Goal: Use online tool/utility: Utilize a website feature to perform a specific function

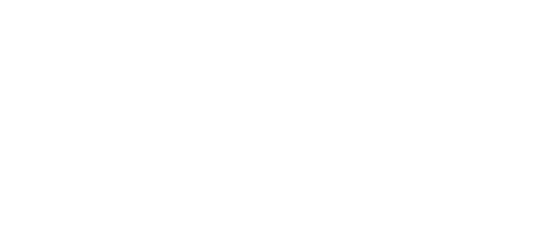
scroll to position [2399, 0]
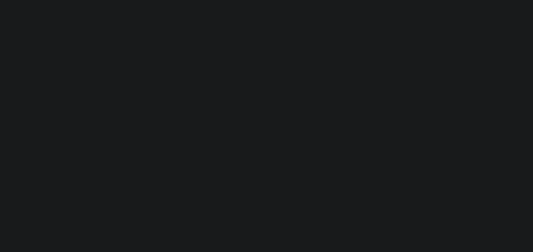
select select "****"
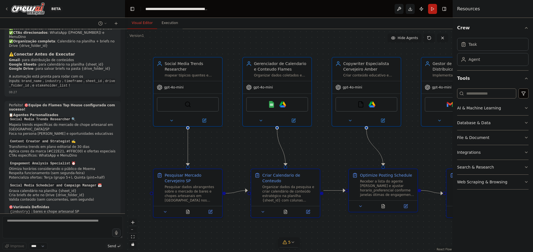
scroll to position [2372, 0]
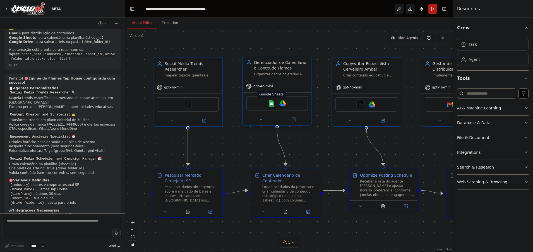
click at [271, 106] on img at bounding box center [271, 103] width 7 height 7
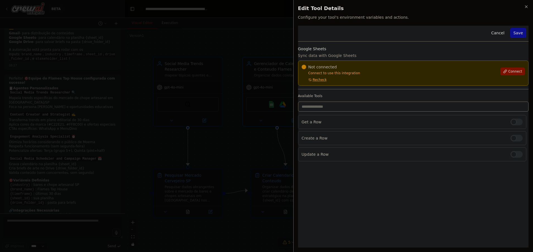
drag, startPoint x: 514, startPoint y: 70, endPoint x: 506, endPoint y: 72, distance: 9.0
click at [514, 70] on span "Connect" at bounding box center [515, 71] width 14 height 4
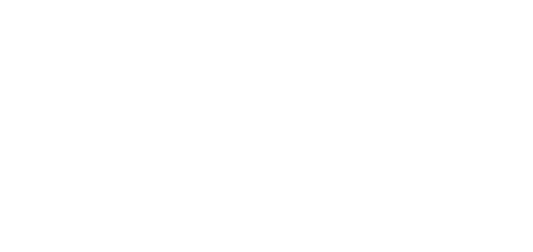
click at [327, 78] on div "Not connected Connect to use this integration Recheck" at bounding box center [400, 73] width 196 height 18
click at [441, 78] on div "Not connected Connect to use this integration Recheck" at bounding box center [400, 73] width 196 height 18
click at [361, 69] on div "Not connected" at bounding box center [400, 67] width 196 height 6
click at [364, 69] on div "Not connected" at bounding box center [400, 67] width 196 height 6
click at [403, 73] on p "Connect to use this integration" at bounding box center [400, 73] width 196 height 4
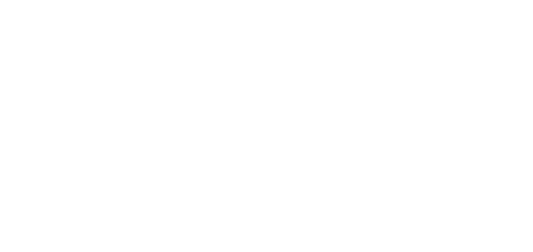
click at [367, 68] on div "Not connected" at bounding box center [400, 67] width 196 height 6
click at [364, 68] on div "Not connected" at bounding box center [400, 67] width 196 height 6
click at [414, 167] on div "Cancel Save Google Sheets Sync data with Google Sheets Not connected Connect to…" at bounding box center [413, 137] width 231 height 222
click at [453, 191] on div "Cancel Save Google Sheets Sync data with Google Sheets Not connected Connect to…" at bounding box center [413, 137] width 231 height 222
click at [323, 76] on div "Not connected Connect to use this integration Recheck" at bounding box center [400, 73] width 196 height 18
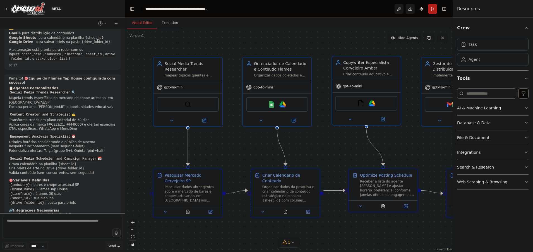
click at [365, 68] on div "Copywriter Especialista Cervejeiro Amber" at bounding box center [370, 65] width 54 height 11
click at [328, 51] on div ".deletable-edge-delete-btn { width: 20px; height: 20px; border: 0px solid #ffff…" at bounding box center [289, 140] width 328 height 223
click at [271, 105] on img at bounding box center [271, 103] width 7 height 7
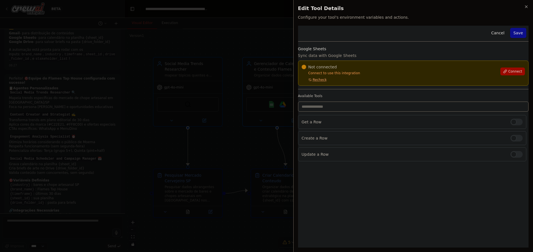
click at [315, 80] on span "Recheck" at bounding box center [320, 80] width 14 height 4
